Goal: Find specific page/section: Find specific page/section

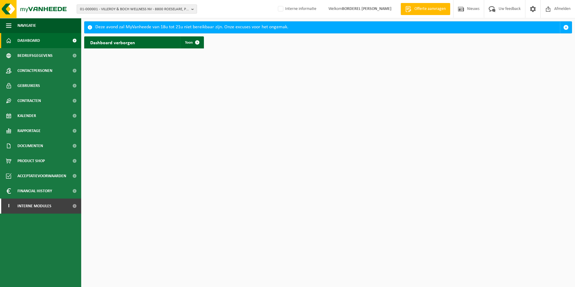
click at [113, 8] on span "01-000001 - VILLEROY & BOCH WELLNESS NV - 8800 ROESELARE, POPULIERSTRAAT 1" at bounding box center [134, 9] width 109 height 9
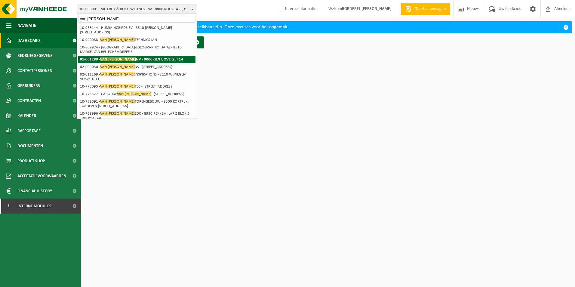
type input "van [PERSON_NAME]"
click at [129, 60] on strong "01-001289 - VAN MARCKE NV - 9000 [GEOGRAPHIC_DATA], OVERZET 14" at bounding box center [131, 59] width 103 height 5
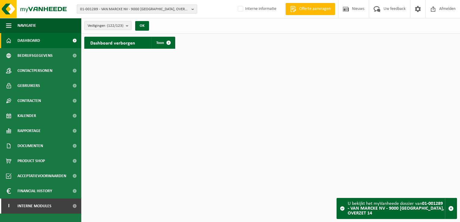
click at [191, 11] on b "button" at bounding box center [193, 9] width 5 height 8
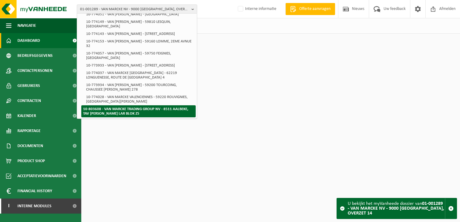
scroll to position [1768, 0]
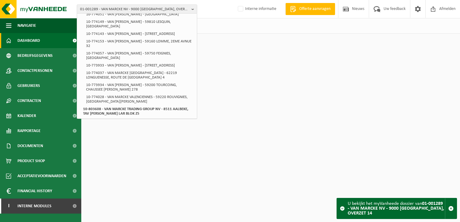
click at [278, 109] on html "01-001289 - VAN MARCKE NV - 9000 GENT, OVERZET 14 10-778189 - GROUP VAN MARCKE …" at bounding box center [230, 111] width 460 height 222
